Goal: Check status

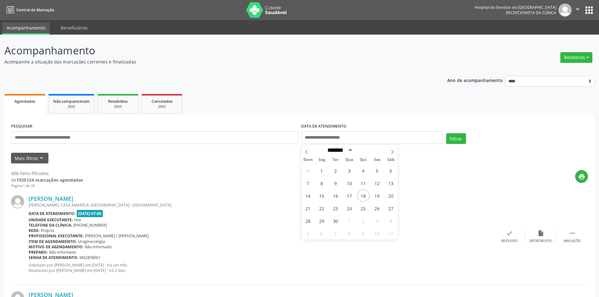
select select "*"
click at [115, 138] on input "text" at bounding box center [154, 138] width 287 height 13
type input "*****"
